Goal: Use online tool/utility: Utilize a website feature to perform a specific function

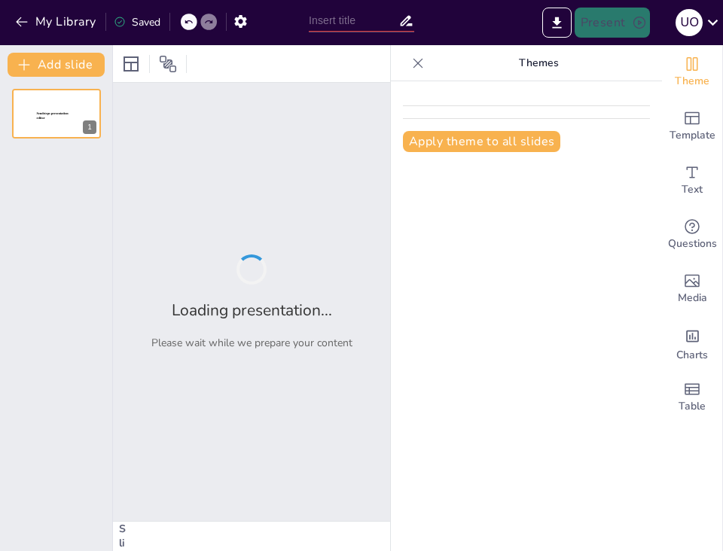
type input "La Gestión [PERSON_NAME] Humano: Estrategias para el Éxito Organizacional"
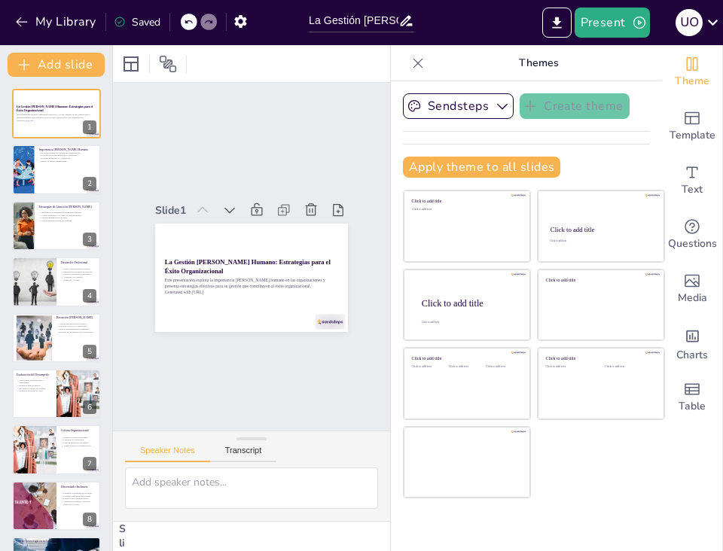
checkbox input "true"
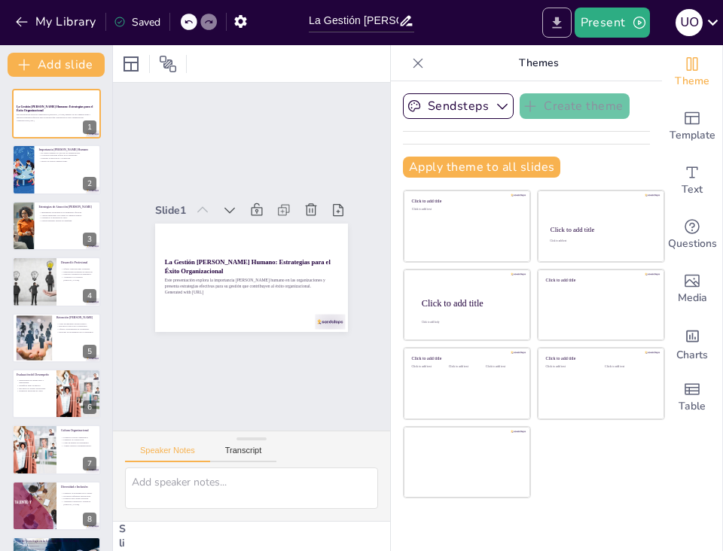
click at [558, 26] on icon "Export to PowerPoint" at bounding box center [557, 23] width 16 height 16
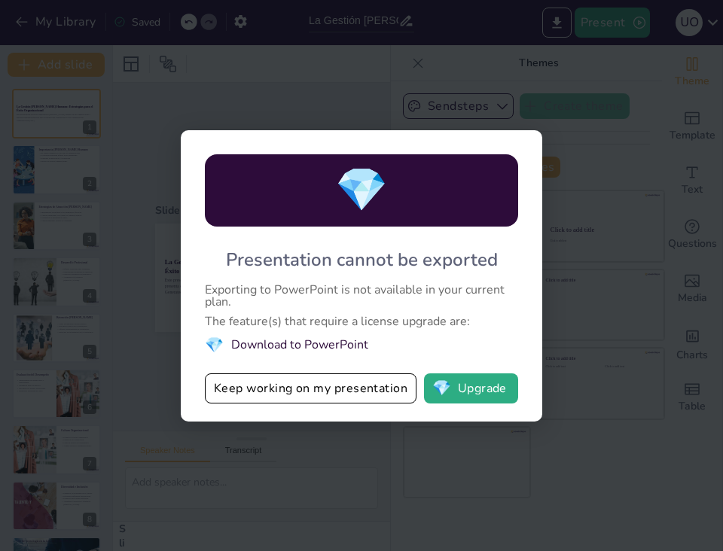
click at [316, 77] on div "💎 Presentation cannot be exported Exporting to PowerPoint is not available in y…" at bounding box center [361, 275] width 723 height 551
